Goal: Information Seeking & Learning: Learn about a topic

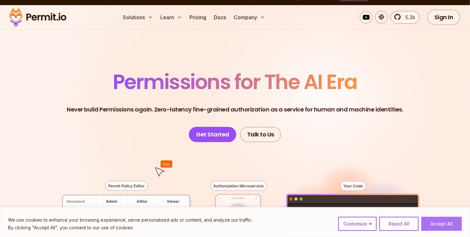
click at [442, 222] on button "Accept All" at bounding box center [442, 224] width 41 height 14
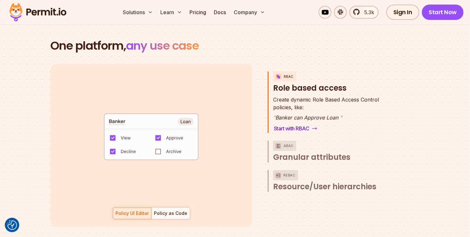
scroll to position [912, 0]
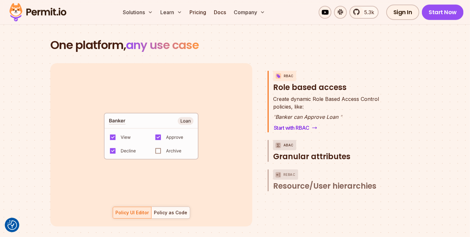
click at [311, 152] on span "Granular attributes" at bounding box center [311, 157] width 77 height 10
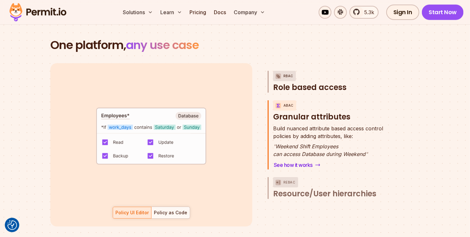
click at [300, 84] on span "Role based access" at bounding box center [309, 87] width 73 height 10
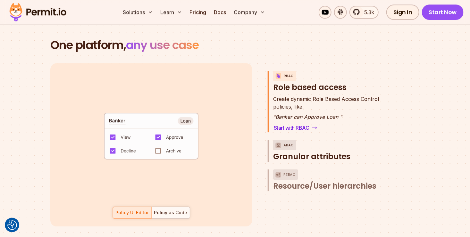
click at [321, 152] on span "Granular attributes" at bounding box center [311, 157] width 77 height 10
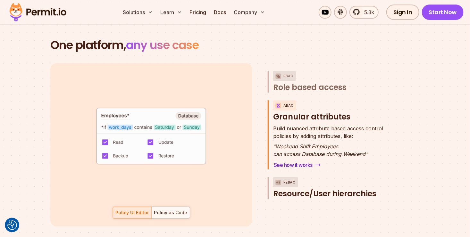
click at [308, 189] on span "Resource/User hierarchies" at bounding box center [324, 194] width 103 height 10
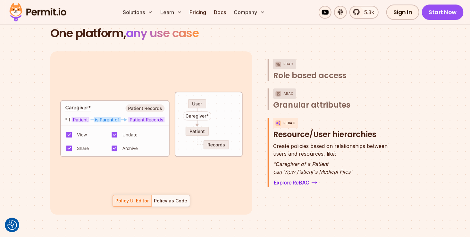
scroll to position [924, 0]
click at [181, 198] on div "Policy as Code" at bounding box center [170, 201] width 33 height 6
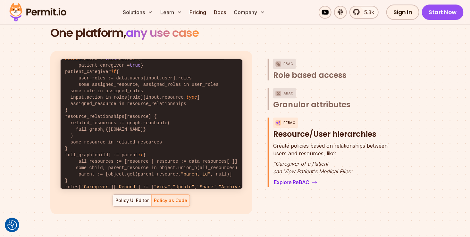
scroll to position [33, 0]
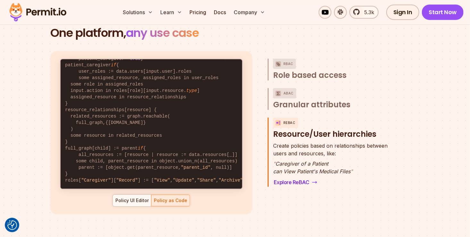
click at [133, 199] on div "default allow := false allow if { some role in data.users[input.user].roles act…" at bounding box center [151, 133] width 202 height 164
drag, startPoint x: 133, startPoint y: 199, endPoint x: 127, endPoint y: 194, distance: 7.7
click at [127, 198] on div "Policy UI Editor" at bounding box center [131, 201] width 33 height 6
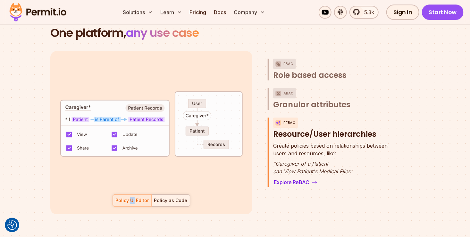
click at [161, 198] on div "Policy as Code" at bounding box center [170, 201] width 33 height 6
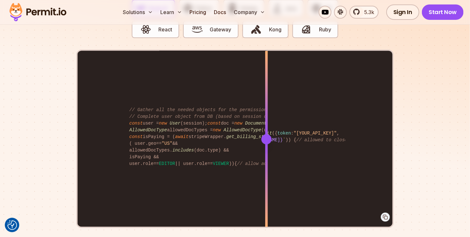
scroll to position [1300, 0]
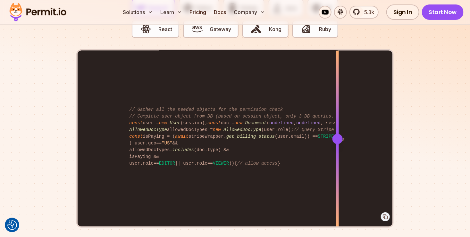
drag, startPoint x: 269, startPoint y: 130, endPoint x: 348, endPoint y: 133, distance: 79.0
click at [343, 134] on div at bounding box center [338, 139] width 10 height 10
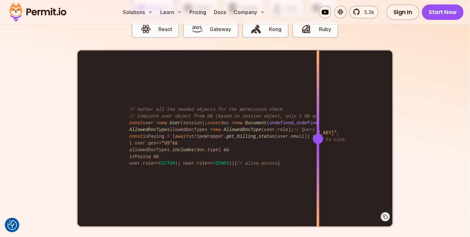
drag, startPoint x: 348, startPoint y: 134, endPoint x: 319, endPoint y: 141, distance: 30.0
click at [319, 141] on div at bounding box center [318, 139] width 3 height 177
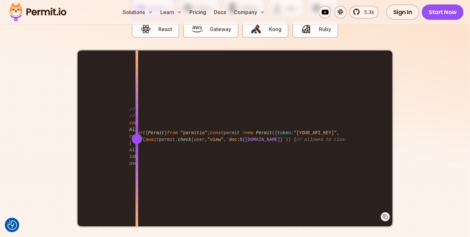
drag, startPoint x: 319, startPoint y: 141, endPoint x: 130, endPoint y: 149, distance: 189.5
click at [136, 149] on div at bounding box center [137, 183] width 3 height 89
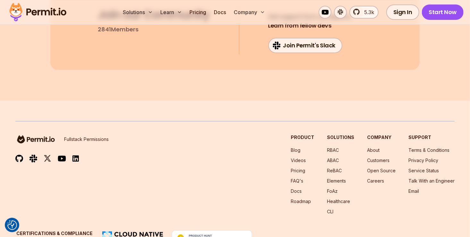
scroll to position [3485, 0]
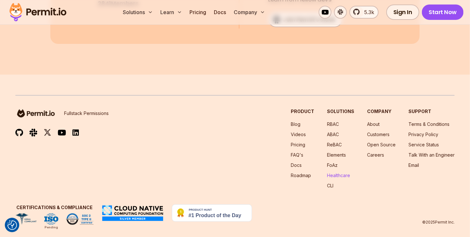
click at [336, 173] on link "Healthcare" at bounding box center [338, 175] width 23 height 5
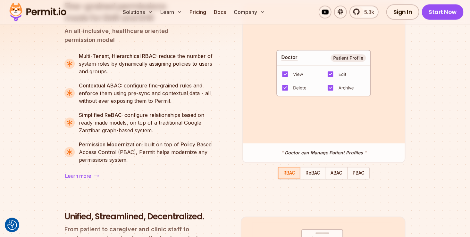
scroll to position [580, 0]
click at [312, 173] on span "ReBAC" at bounding box center [313, 172] width 14 height 5
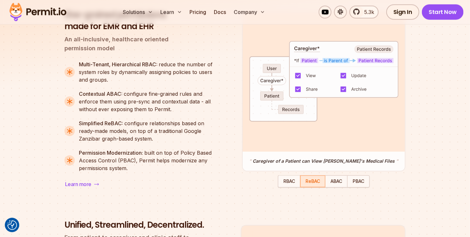
scroll to position [571, 0]
click at [336, 185] on span "ABAC" at bounding box center [337, 181] width 12 height 5
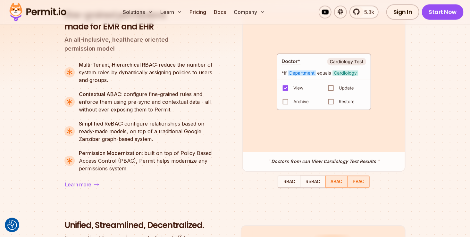
click at [357, 181] on span "PBAC" at bounding box center [359, 181] width 12 height 5
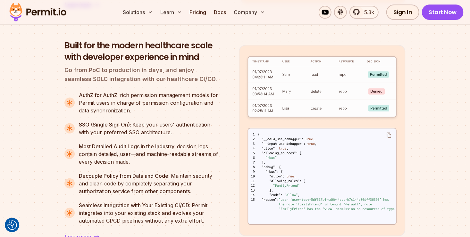
scroll to position [973, 0]
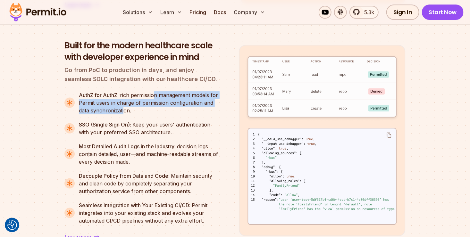
drag, startPoint x: 157, startPoint y: 95, endPoint x: 134, endPoint y: 109, distance: 26.1
click at [134, 109] on div "AuthZ for AuthZ: rich permission management models for Permit users in charge o…" at bounding box center [149, 102] width 140 height 23
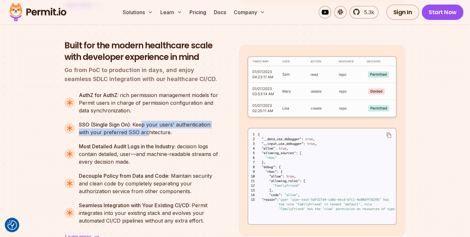
drag, startPoint x: 134, startPoint y: 109, endPoint x: 146, endPoint y: 130, distance: 24.6
click at [146, 130] on div "SSO (Single Sign On): Keep your users' authentication with your preferred SSO a…" at bounding box center [149, 128] width 140 height 15
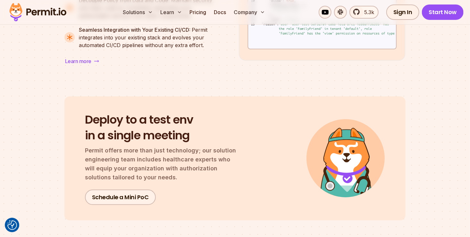
scroll to position [1165, 0]
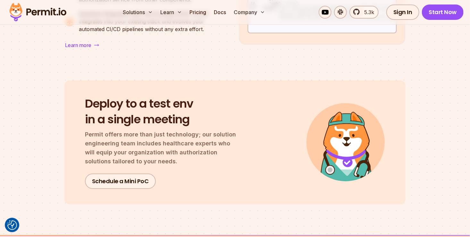
click at [214, 196] on div "Deploy to a test env in a single meeting Permit offers more than just technolog…" at bounding box center [234, 143] width 341 height 124
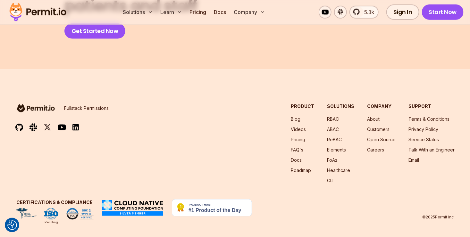
scroll to position [2712, 0]
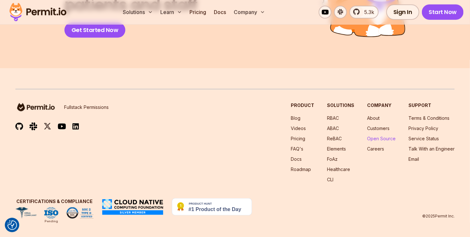
click at [378, 139] on link "Open Source" at bounding box center [381, 138] width 29 height 5
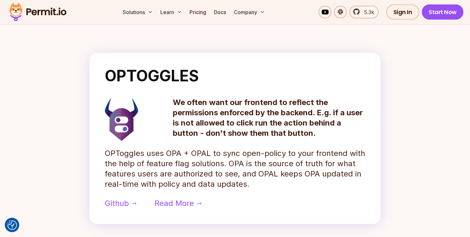
scroll to position [498, 0]
click at [175, 152] on p "OPToggles uses OPA + OPAL to sync open-policy to your frontend with the help of…" at bounding box center [235, 169] width 261 height 41
drag, startPoint x: 175, startPoint y: 152, endPoint x: 210, endPoint y: 147, distance: 34.7
click at [210, 147] on div "OPTOGGLES We often want our frontend to reflect the permissions enforced by the…" at bounding box center [235, 139] width 291 height 172
drag, startPoint x: 210, startPoint y: 147, endPoint x: 222, endPoint y: 159, distance: 17.5
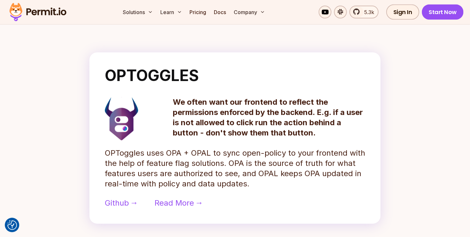
click at [222, 159] on p "OPToggles uses OPA + OPAL to sync open-policy to your frontend with the help of…" at bounding box center [235, 169] width 261 height 41
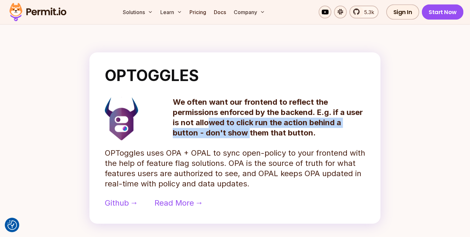
drag, startPoint x: 210, startPoint y: 123, endPoint x: 248, endPoint y: 133, distance: 39.4
click at [248, 133] on p "We often want our frontend to reflect the permissions enforced by the backend. …" at bounding box center [269, 118] width 192 height 41
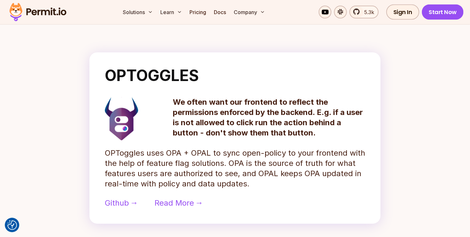
drag, startPoint x: 248, startPoint y: 133, endPoint x: 233, endPoint y: 166, distance: 36.7
click at [233, 166] on p "OPToggles uses OPA + OPAL to sync open-policy to your frontend with the help of…" at bounding box center [235, 169] width 261 height 41
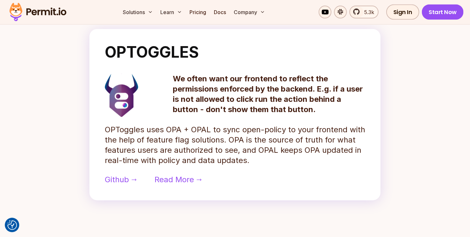
scroll to position [520, 0]
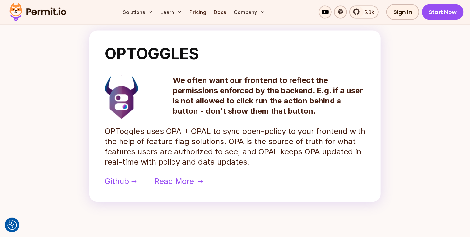
click at [184, 181] on span "Read More" at bounding box center [174, 182] width 39 height 10
